Goal: Transaction & Acquisition: Subscribe to service/newsletter

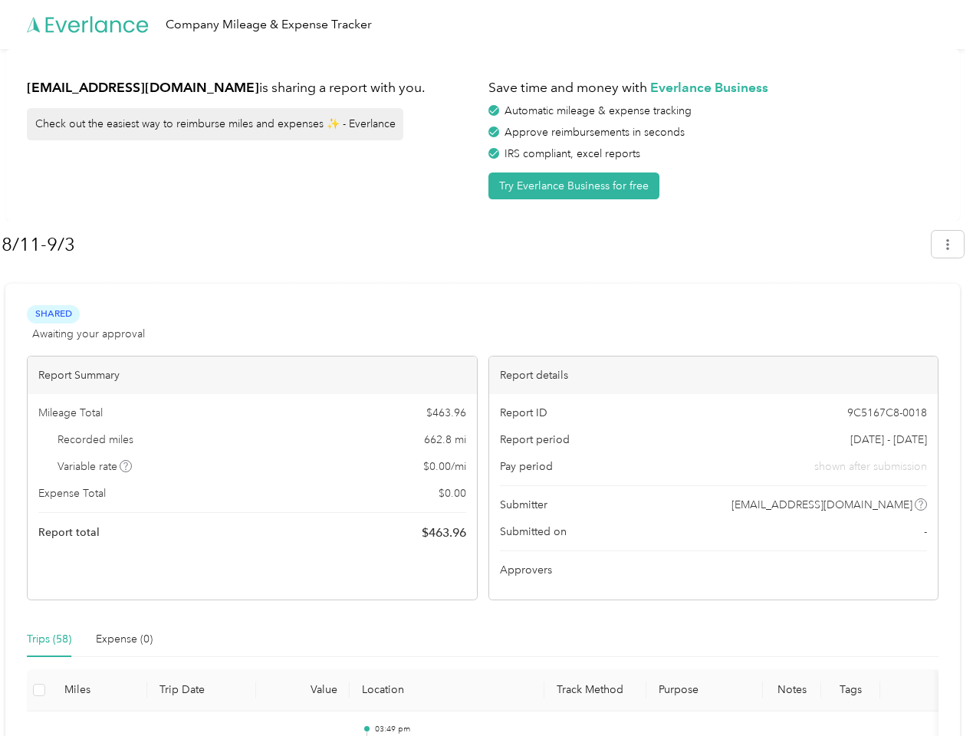
click at [489, 368] on div "Report details" at bounding box center [713, 375] width 449 height 38
click at [486, 25] on div "Company Mileage & Expense Tracker" at bounding box center [482, 24] width 965 height 49
click at [577, 186] on button "Try Everlance Business for free" at bounding box center [573, 185] width 171 height 27
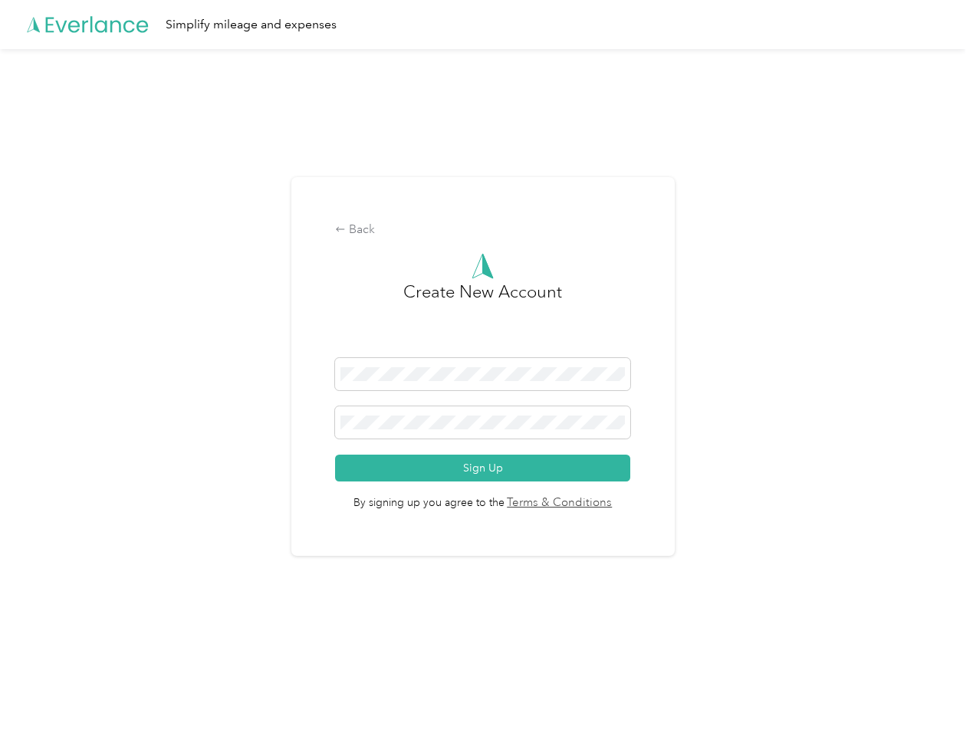
click at [465, 245] on div "Back Create New Account Sign Up By signing up you agree to the Terms & Conditio…" at bounding box center [482, 366] width 383 height 379
click at [955, 244] on div "Back Create New Account Sign Up By signing up you agree to the Terms & Conditio…" at bounding box center [482, 373] width 965 height 648
click at [126, 466] on div "Back Create New Account Sign Up By signing up you agree to the Terms & Conditio…" at bounding box center [482, 373] width 965 height 648
click at [604, 504] on link "Terms & Conditions" at bounding box center [558, 503] width 108 height 18
click at [49, 639] on div "Back Create New Account Sign Up By signing up you agree to the Terms & Conditio…" at bounding box center [482, 373] width 965 height 648
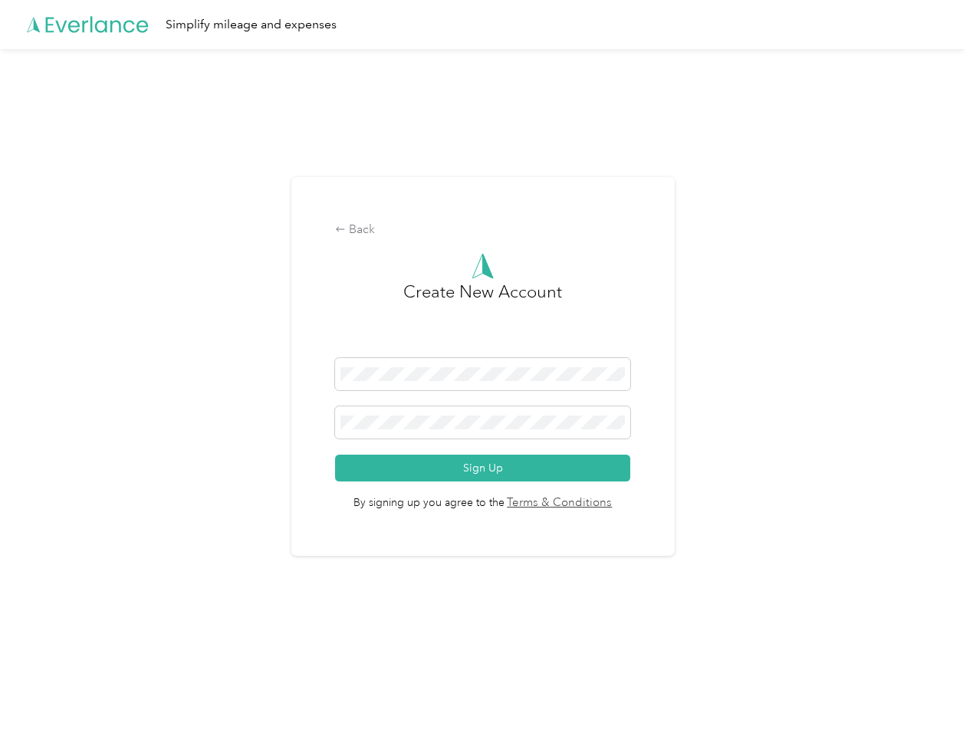
click at [124, 639] on div "Back Create New Account Sign Up By signing up you agree to the Terms & Conditio…" at bounding box center [482, 373] width 965 height 648
click at [39, 690] on div "Back Create New Account Sign Up By signing up you agree to the Terms & Conditio…" at bounding box center [482, 373] width 965 height 648
